Goal: Transaction & Acquisition: Subscribe to service/newsletter

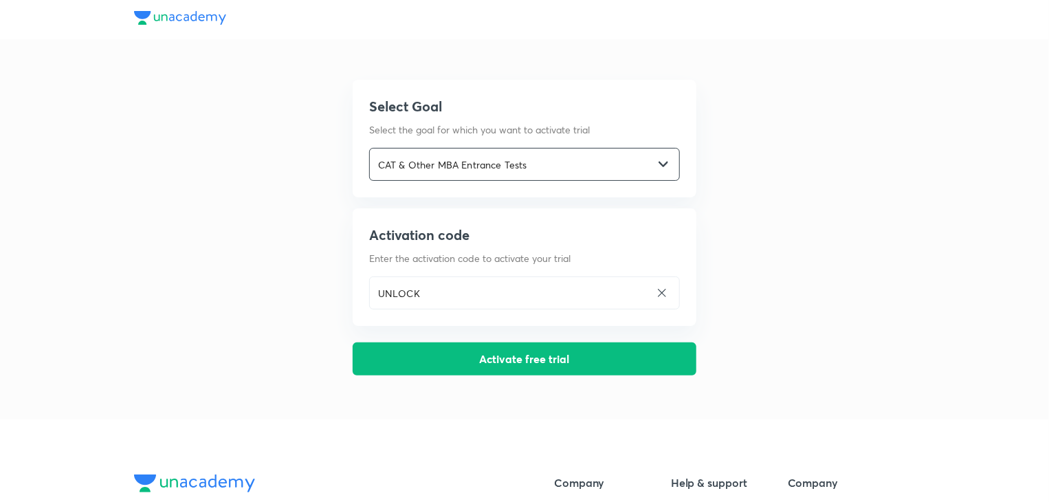
click at [435, 165] on input "CAT & Other MBA Entrance Tests" at bounding box center [511, 164] width 283 height 28
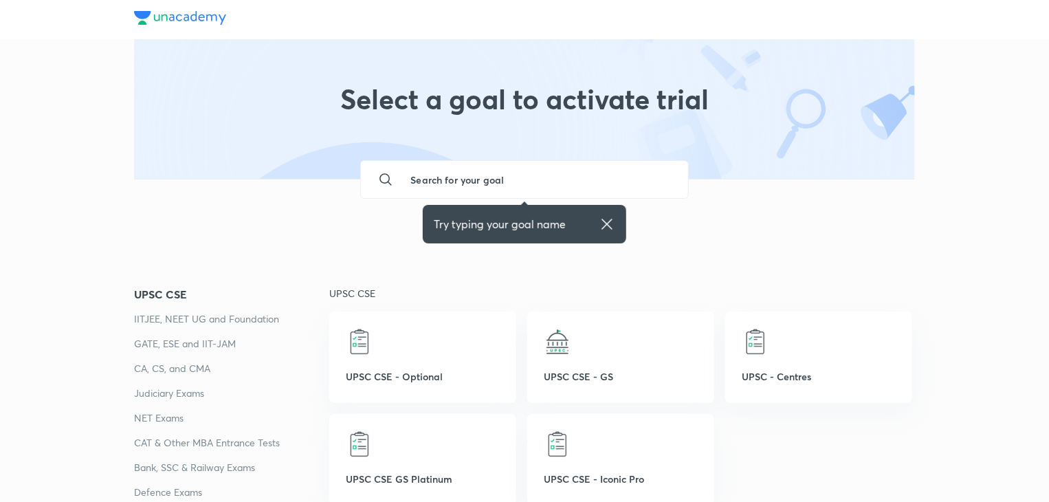
click at [223, 440] on p "CAT & Other MBA Entrance Tests" at bounding box center [231, 442] width 195 height 16
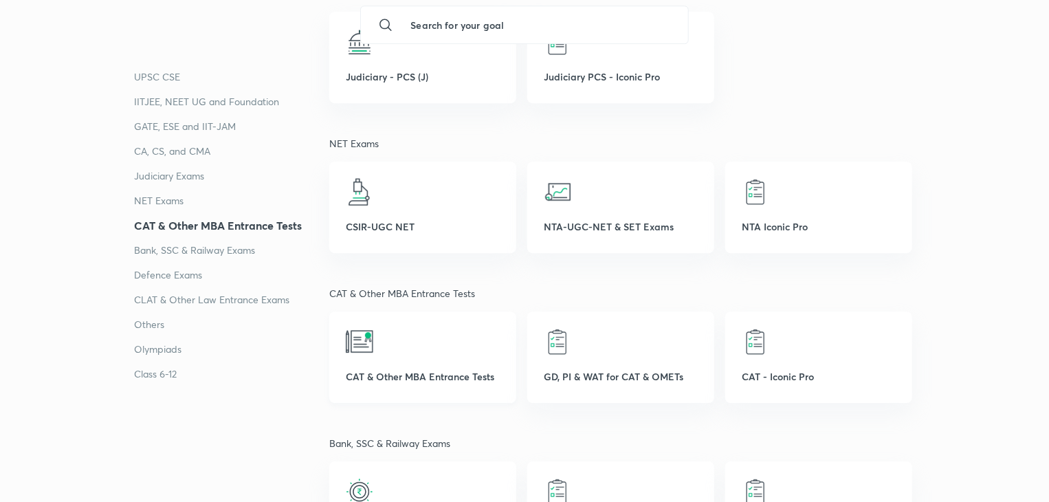
click at [377, 350] on div at bounding box center [423, 341] width 154 height 27
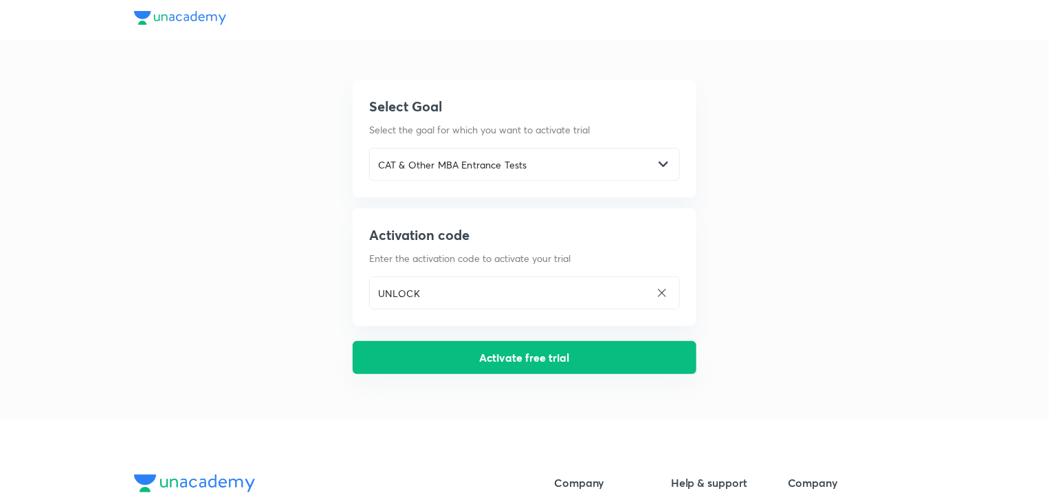
click at [436, 368] on button "Activate free trial" at bounding box center [525, 357] width 344 height 33
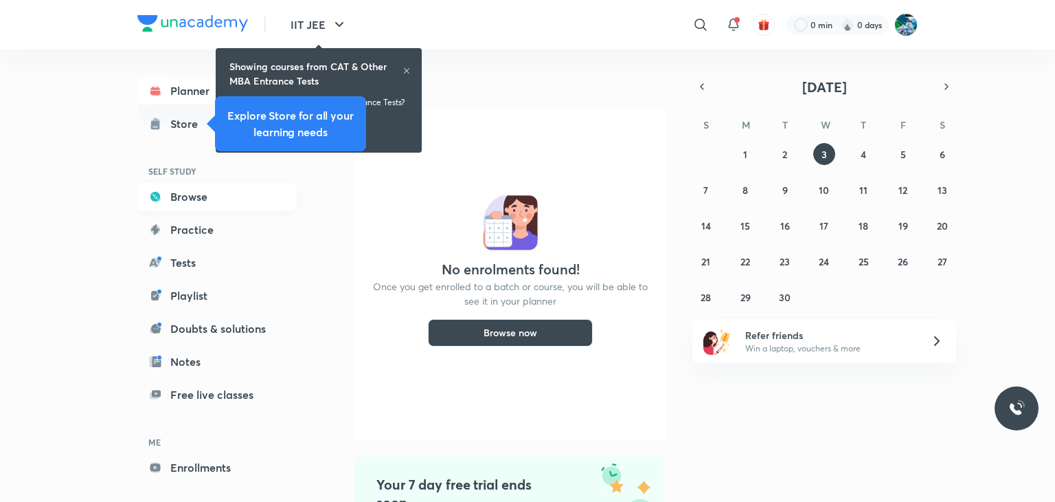
click at [245, 199] on link "Browse" at bounding box center [216, 196] width 159 height 27
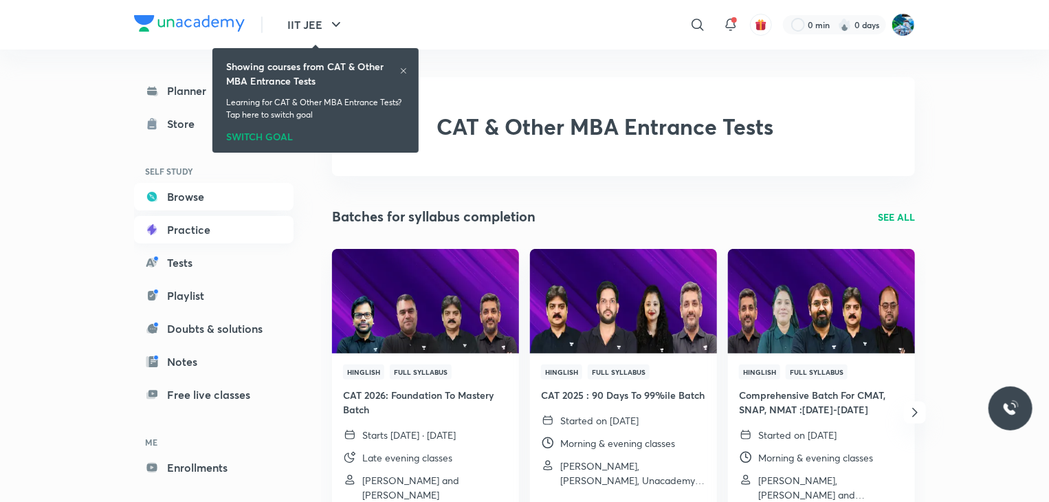
click at [245, 226] on link "Practice" at bounding box center [213, 229] width 159 height 27
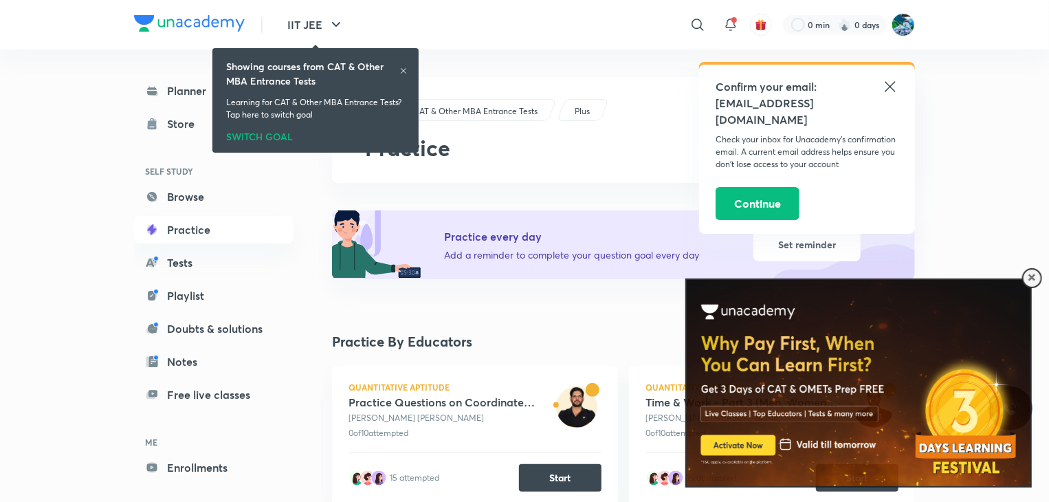
click at [407, 67] on icon at bounding box center [403, 71] width 8 height 8
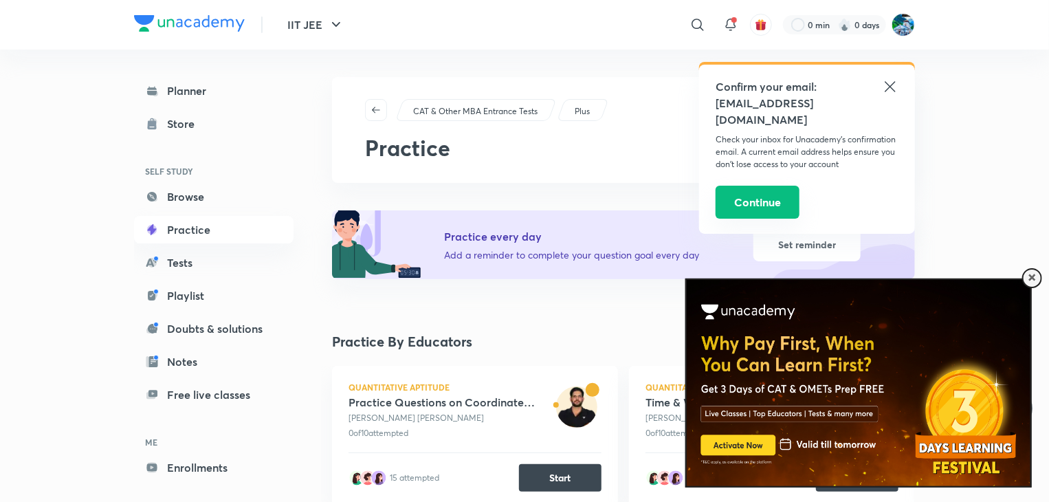
click at [764, 186] on button "Continue" at bounding box center [757, 202] width 84 height 33
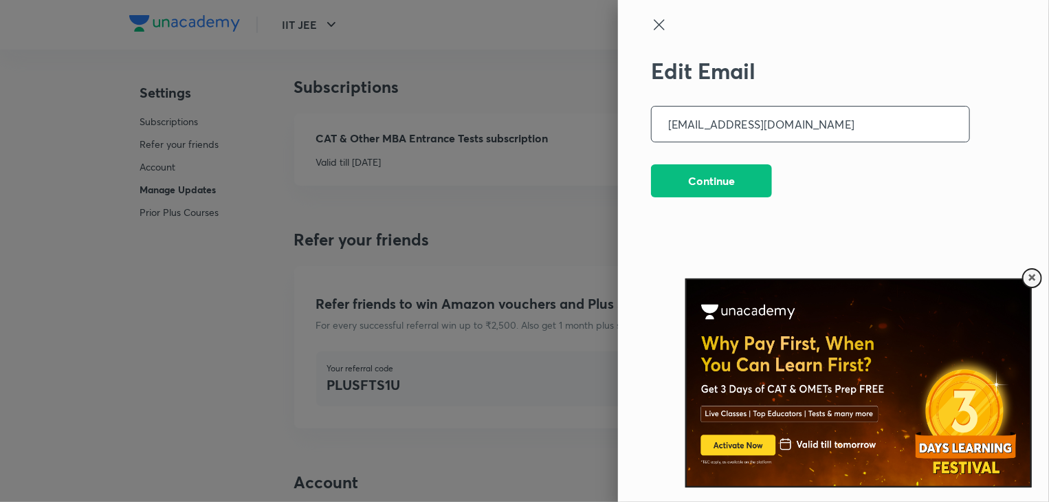
scroll to position [3524, 0]
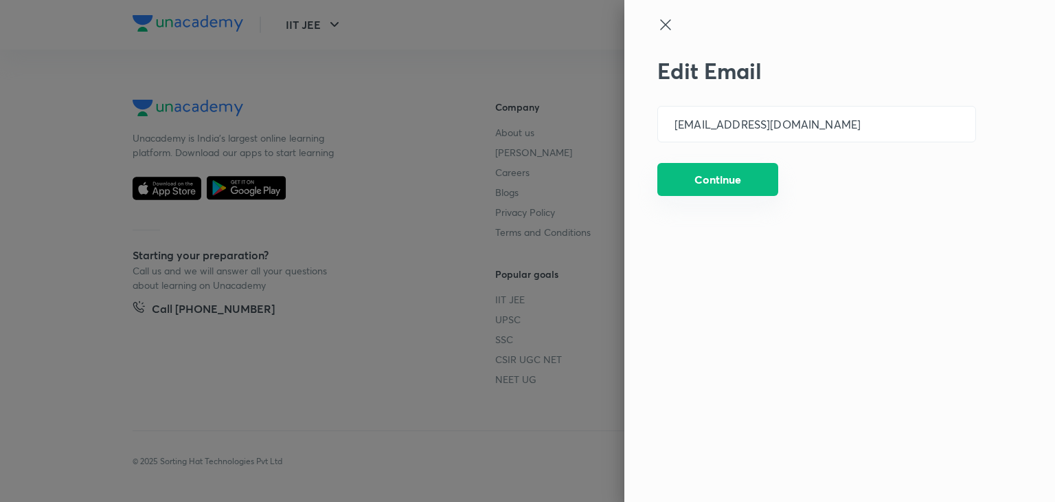
click at [750, 187] on button "Continue" at bounding box center [718, 179] width 121 height 33
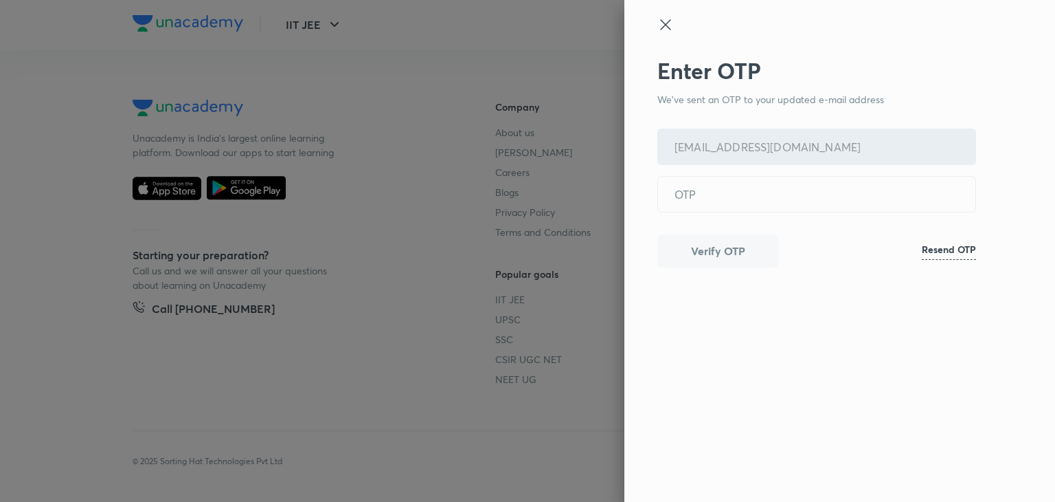
click at [669, 21] on icon at bounding box center [665, 24] width 10 height 10
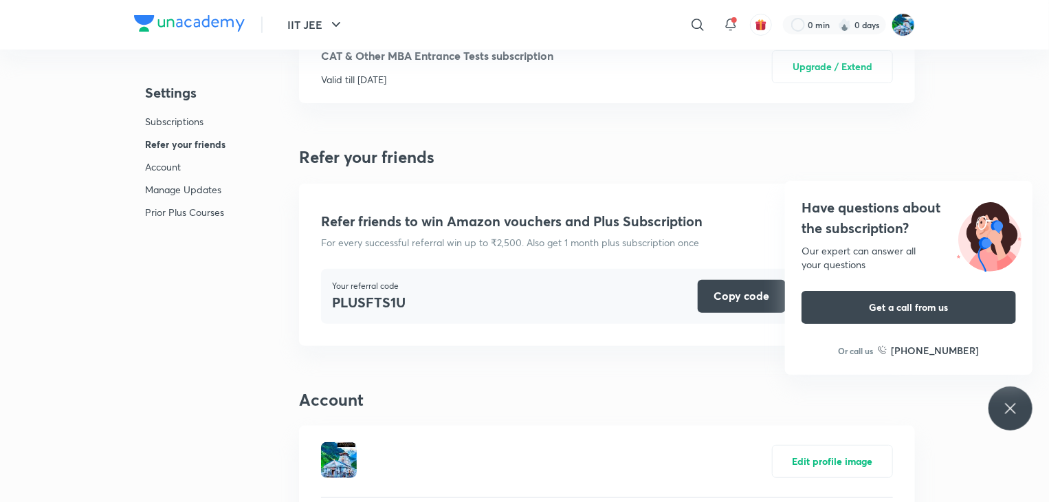
scroll to position [0, 0]
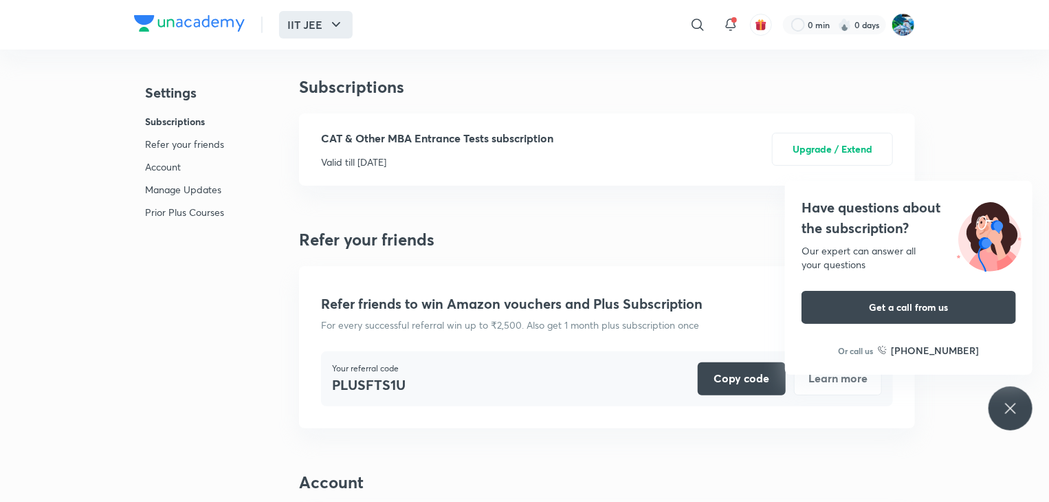
click at [328, 25] on icon "button" at bounding box center [336, 24] width 16 height 16
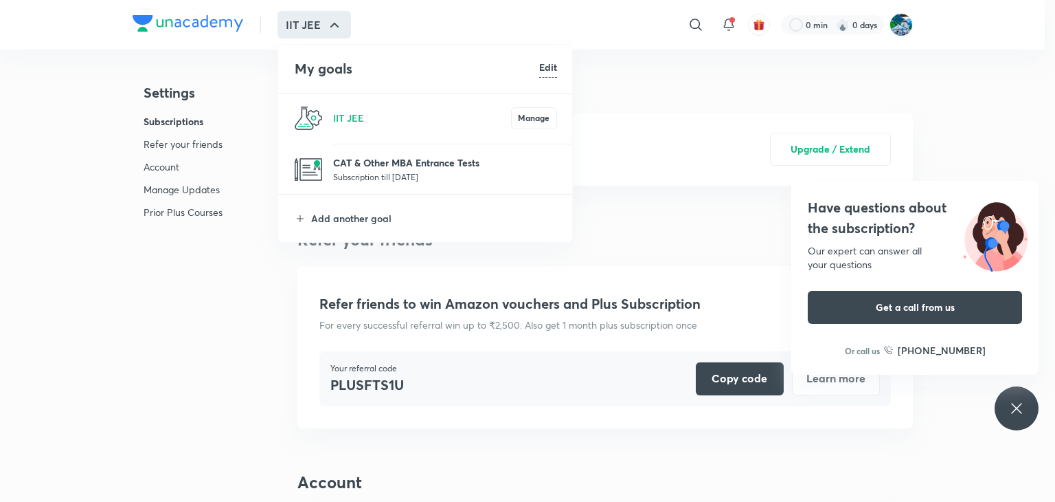
click at [350, 163] on p "CAT & Other MBA Entrance Tests" at bounding box center [445, 162] width 224 height 14
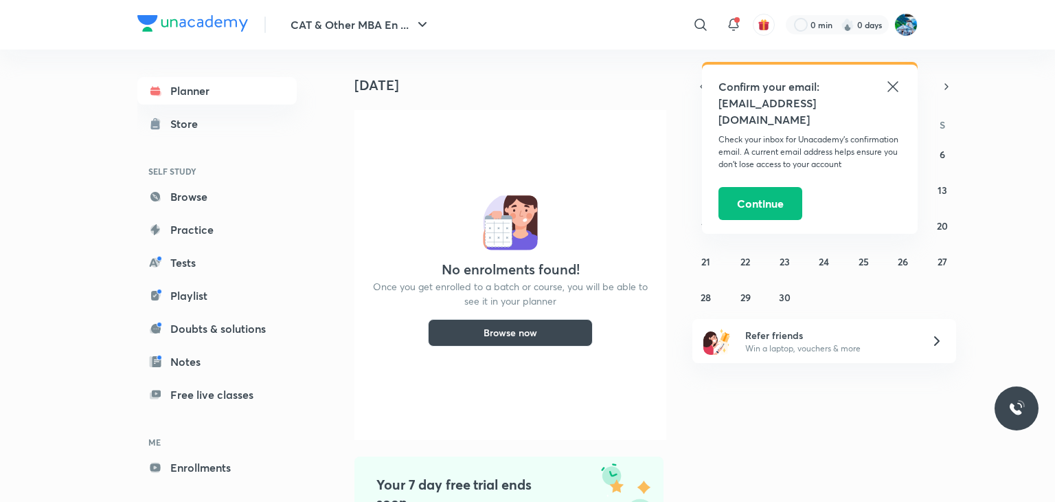
click at [891, 86] on icon at bounding box center [893, 86] width 16 height 16
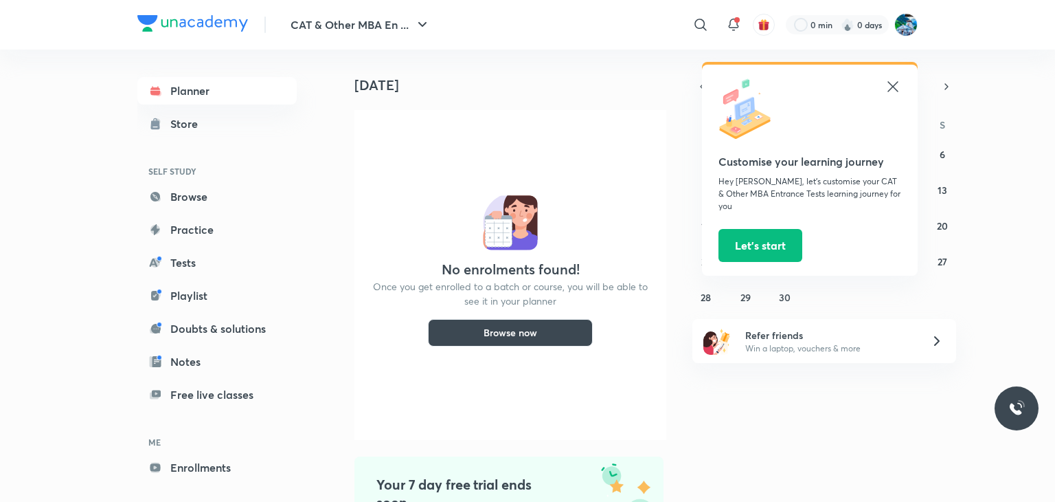
click at [897, 80] on icon at bounding box center [893, 86] width 16 height 16
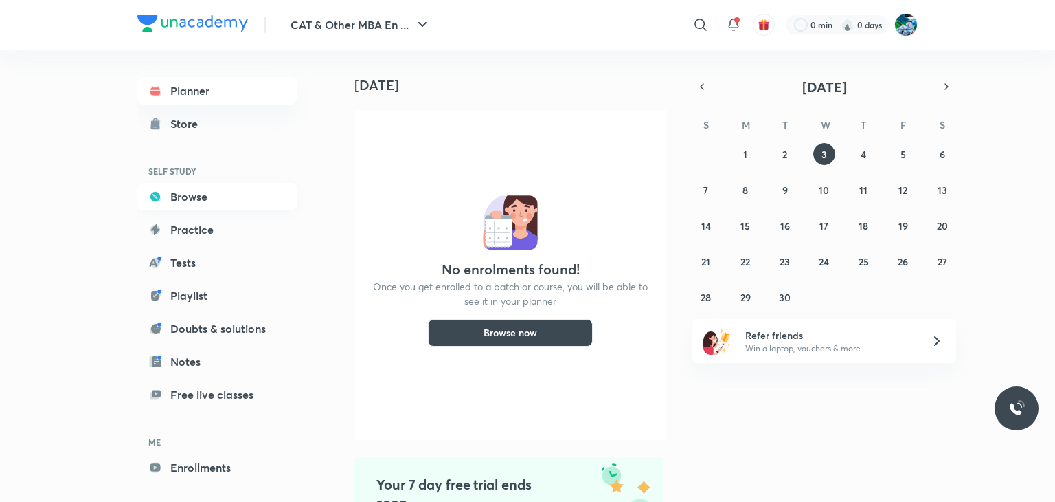
click at [198, 199] on link "Browse" at bounding box center [216, 196] width 159 height 27
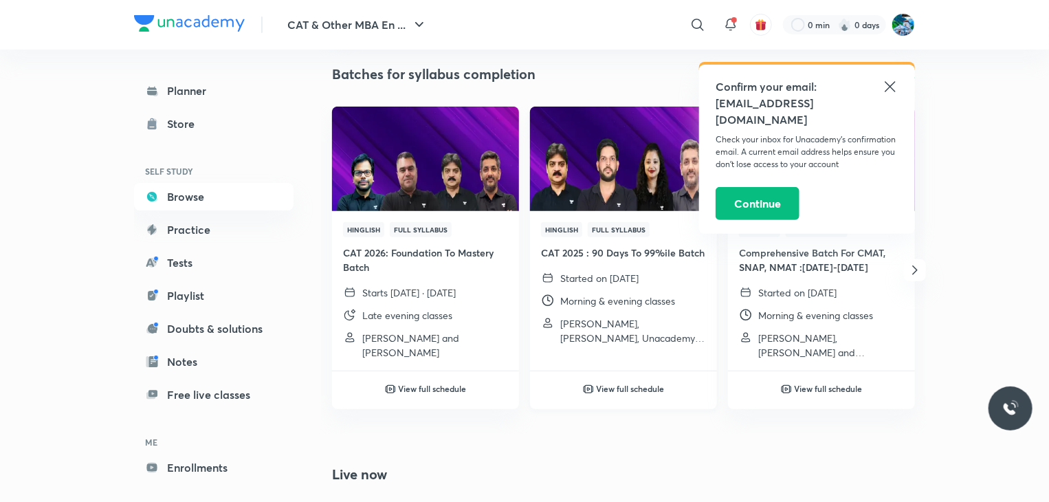
scroll to position [143, 0]
click at [891, 80] on icon at bounding box center [890, 86] width 16 height 16
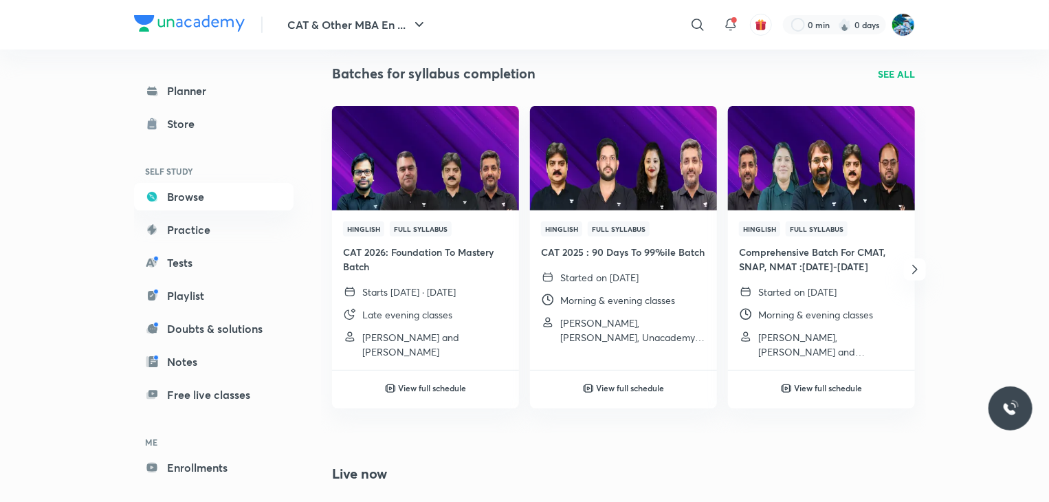
click at [915, 266] on icon "button" at bounding box center [914, 269] width 16 height 16
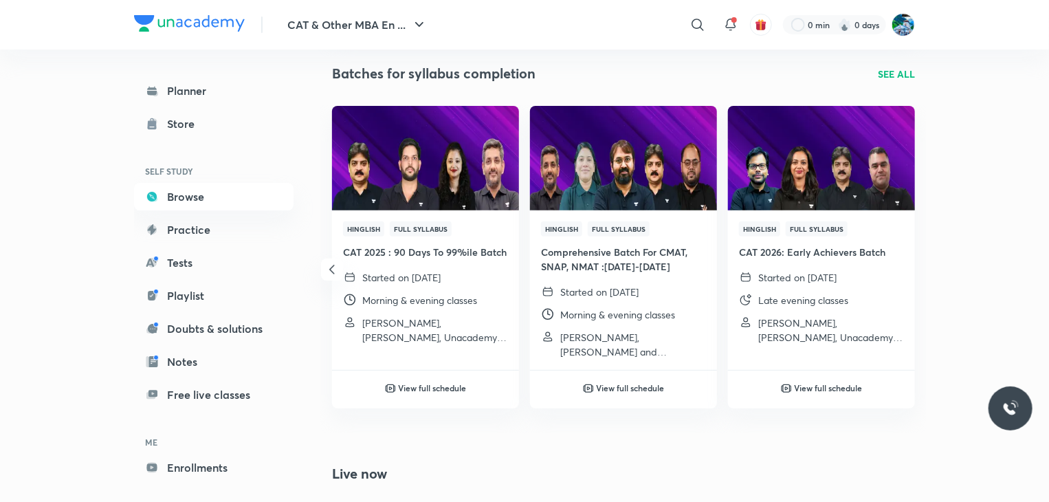
click at [884, 69] on p "SEE ALL" at bounding box center [896, 74] width 37 height 14
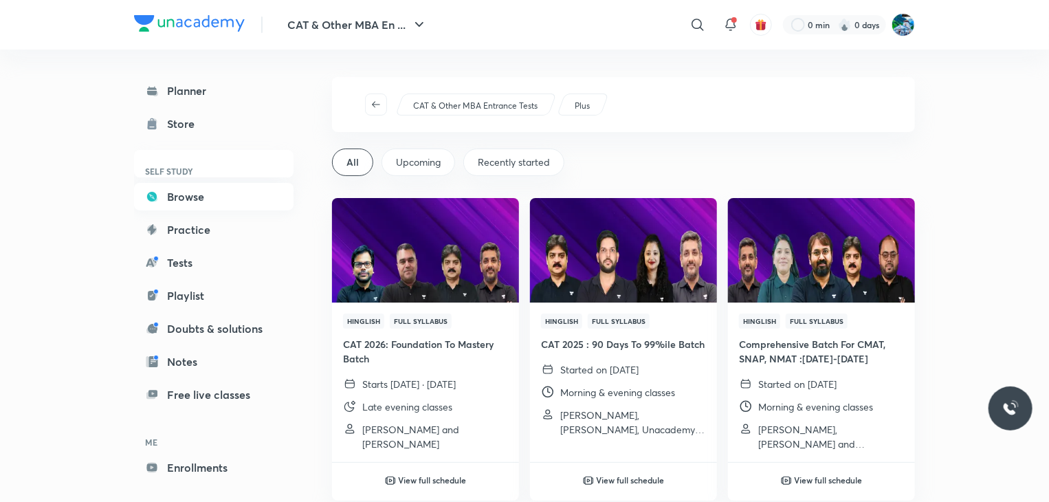
click at [243, 197] on link "Browse" at bounding box center [213, 196] width 159 height 27
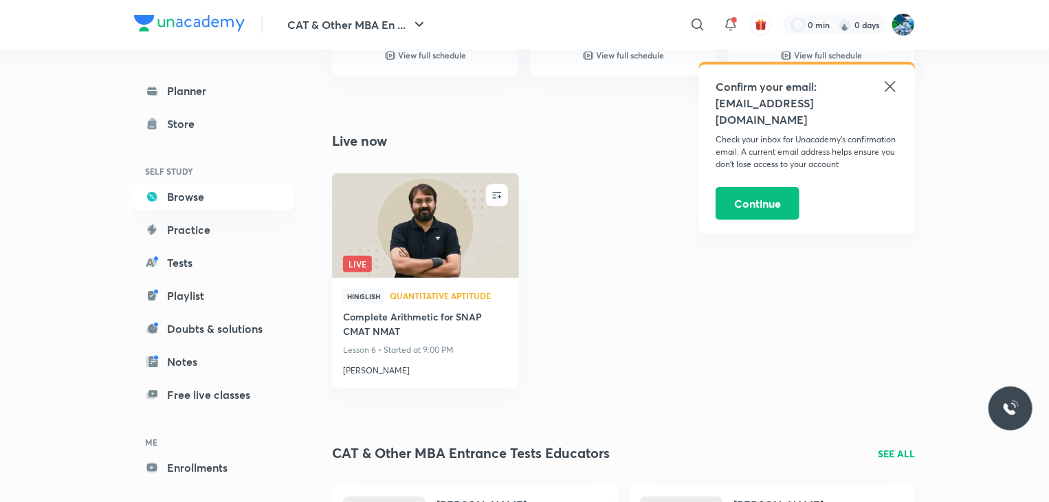
scroll to position [478, 0]
